Goal: Task Accomplishment & Management: Complete application form

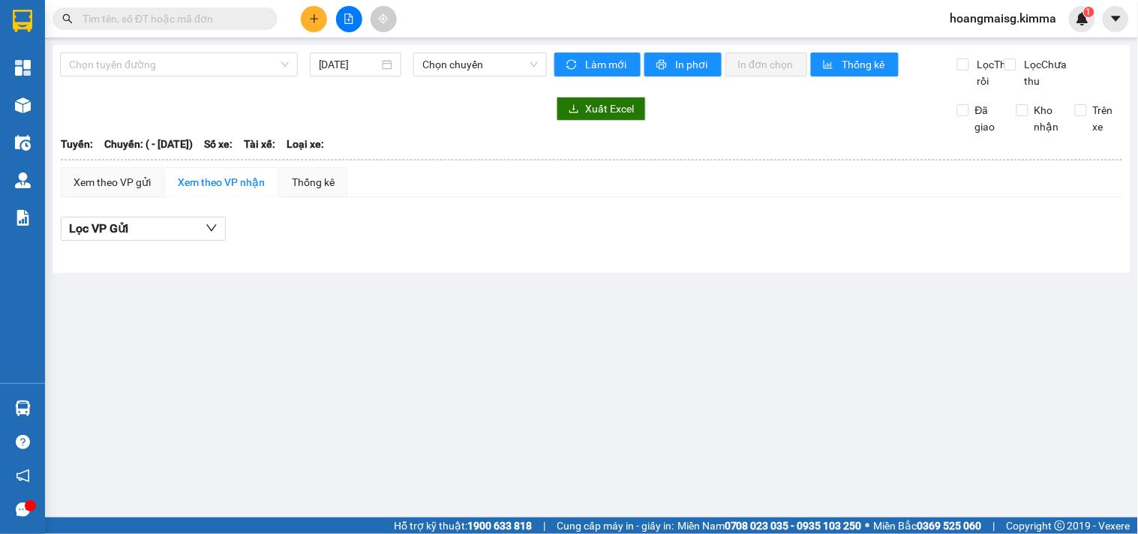
drag, startPoint x: 182, startPoint y: 29, endPoint x: 178, endPoint y: 9, distance: 20.0
click at [182, 28] on span at bounding box center [165, 19] width 225 height 23
click at [178, 9] on span at bounding box center [165, 19] width 225 height 23
click at [173, 26] on input "text" at bounding box center [171, 19] width 177 height 17
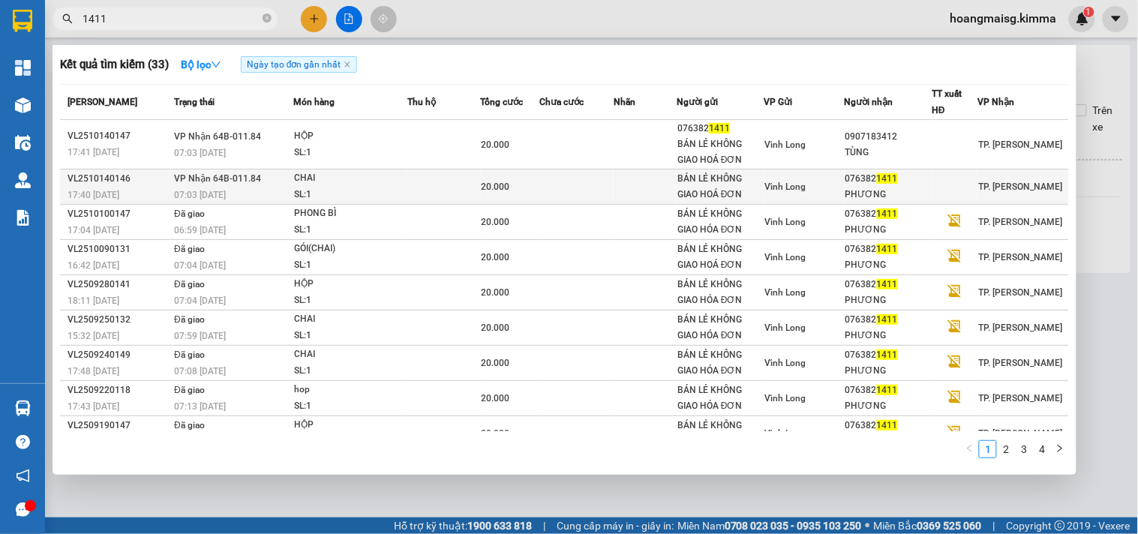
type input "1411"
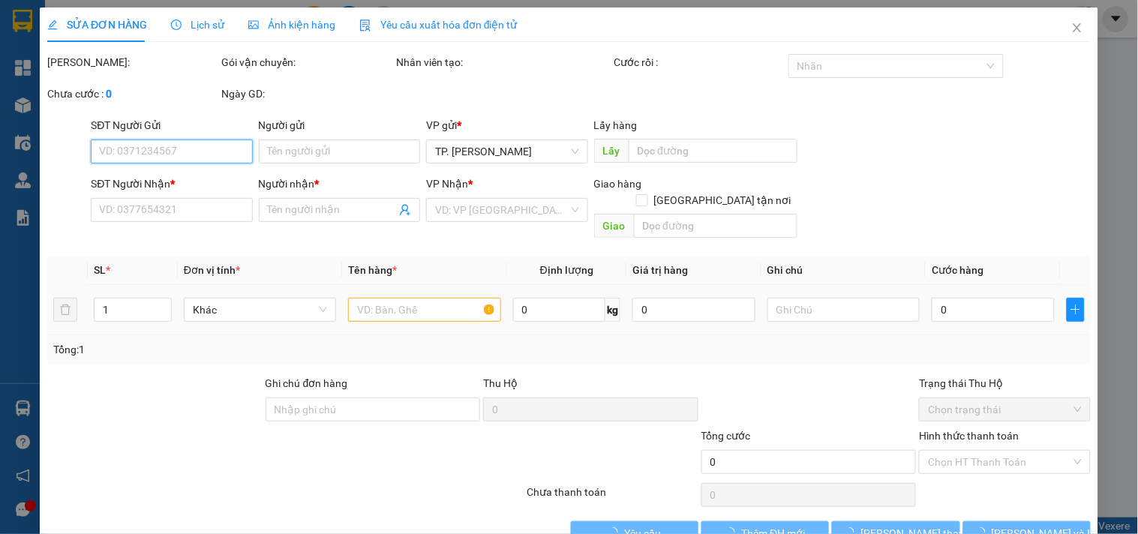
type input "BÁN LẺ KHÔNG GIAO HOÁ ĐƠN"
type input "0763821411"
type input "PHƯƠNG"
type input "20.000"
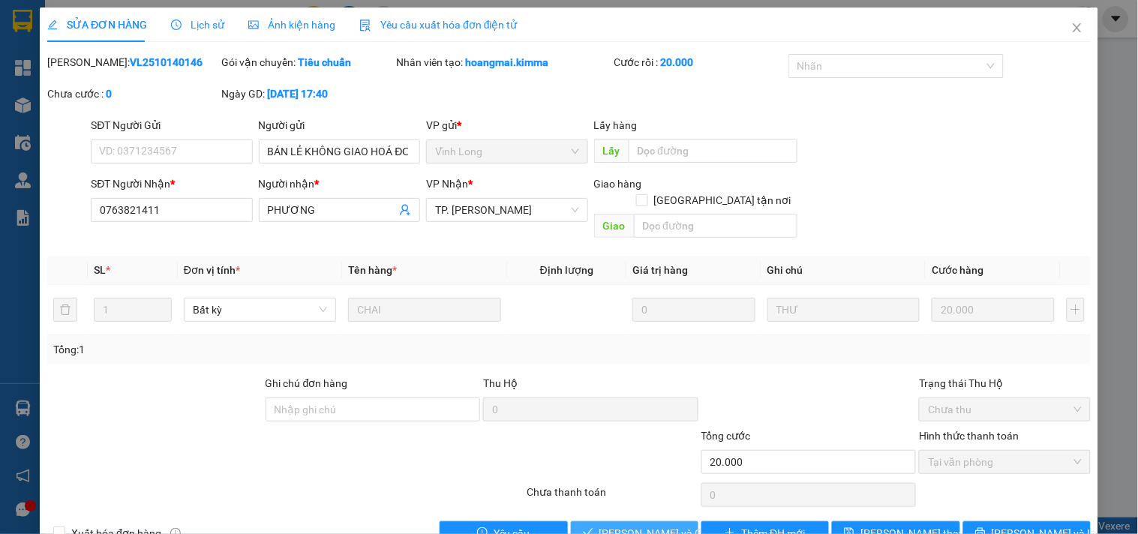
click at [619, 521] on button "[PERSON_NAME] và Giao hàng" at bounding box center [635, 533] width 128 height 24
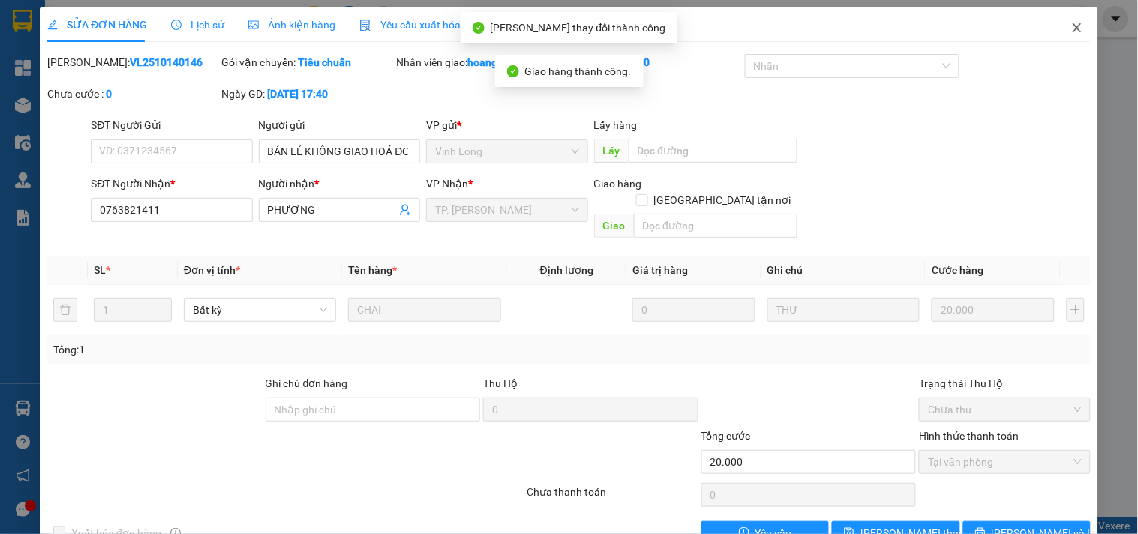
click at [1073, 31] on icon "close" at bounding box center [1077, 27] width 8 height 9
